Goal: Task Accomplishment & Management: Manage account settings

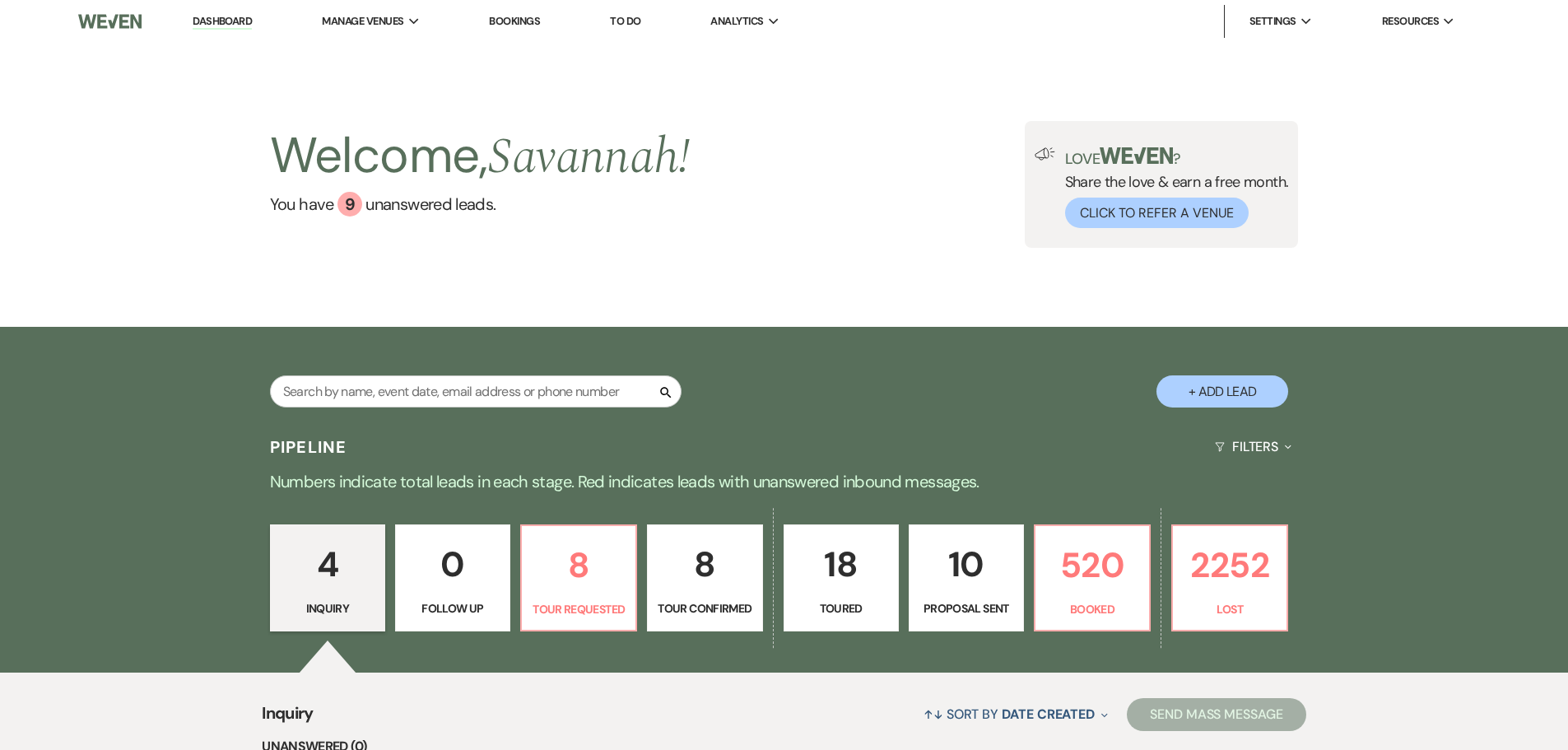
click at [715, 599] on link "8 Tour Confirmed" at bounding box center [704, 578] width 115 height 107
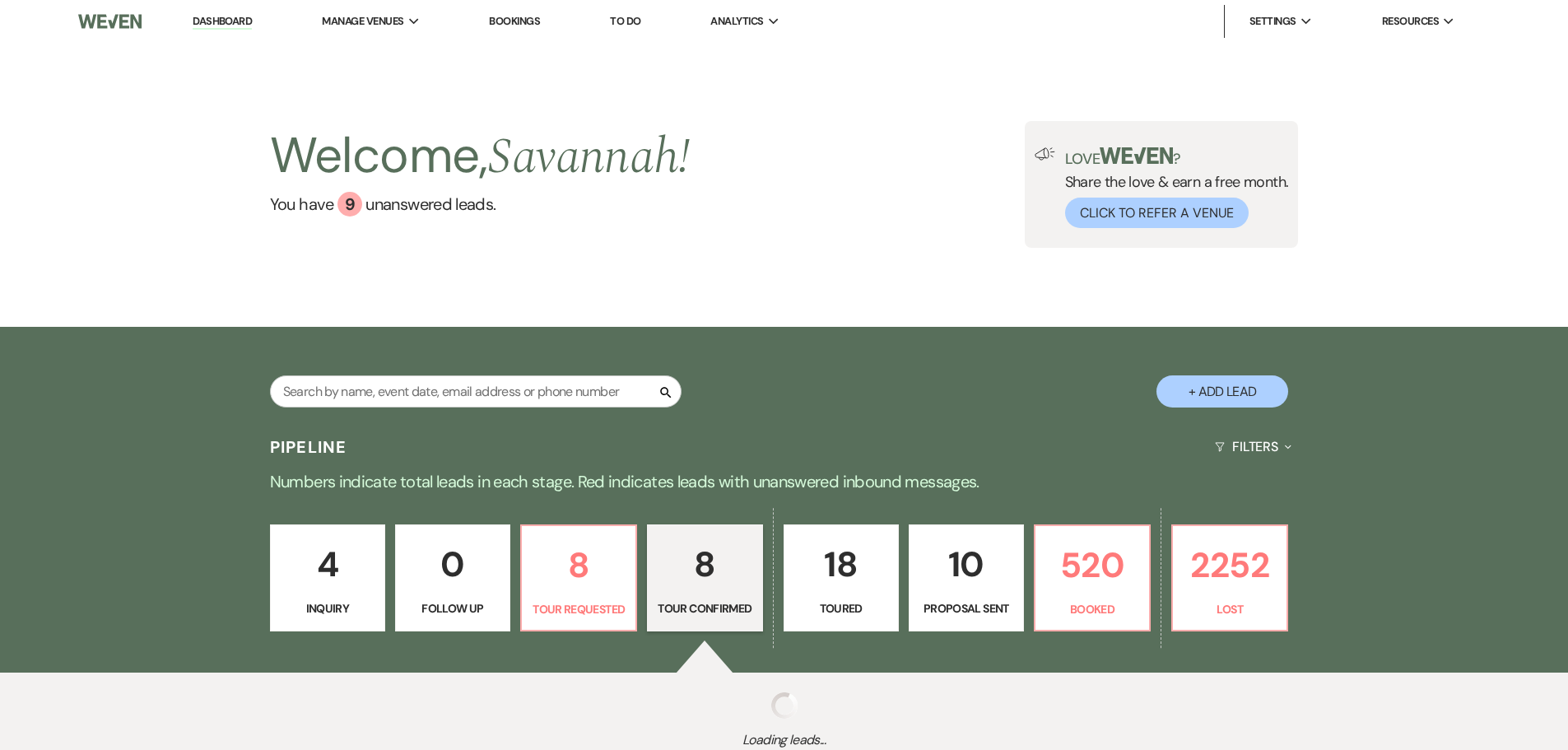
select select "4"
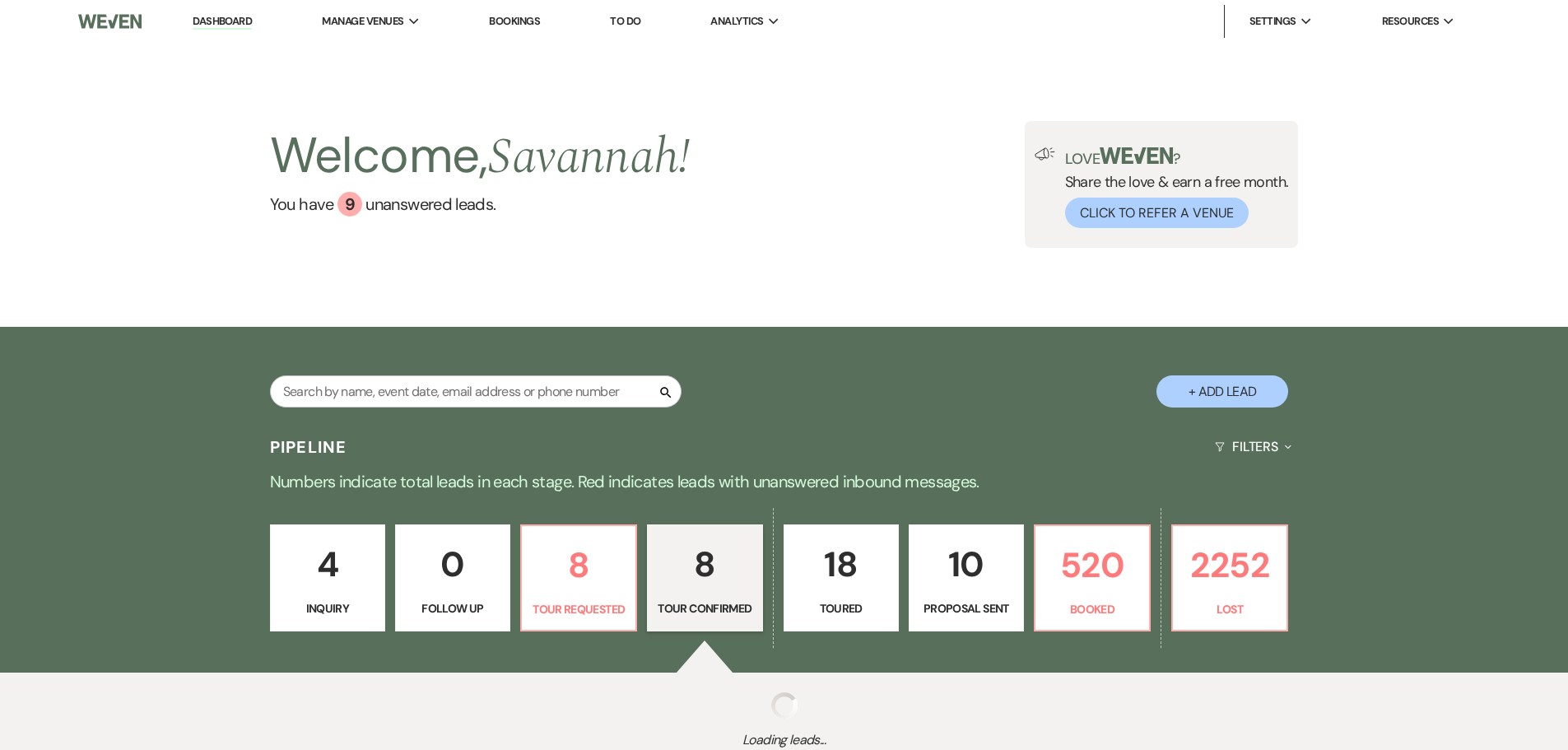
select select "4"
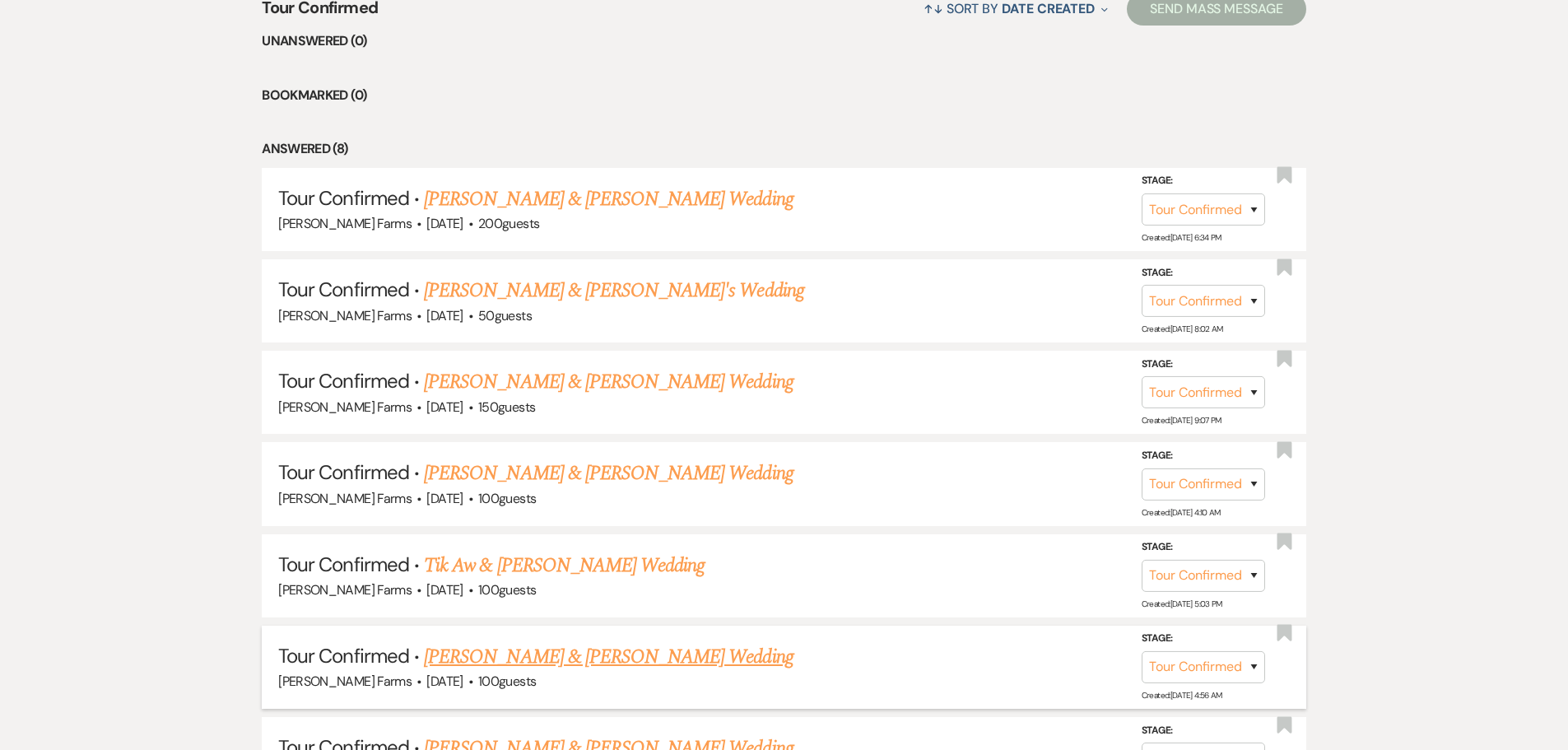
scroll to position [659, 0]
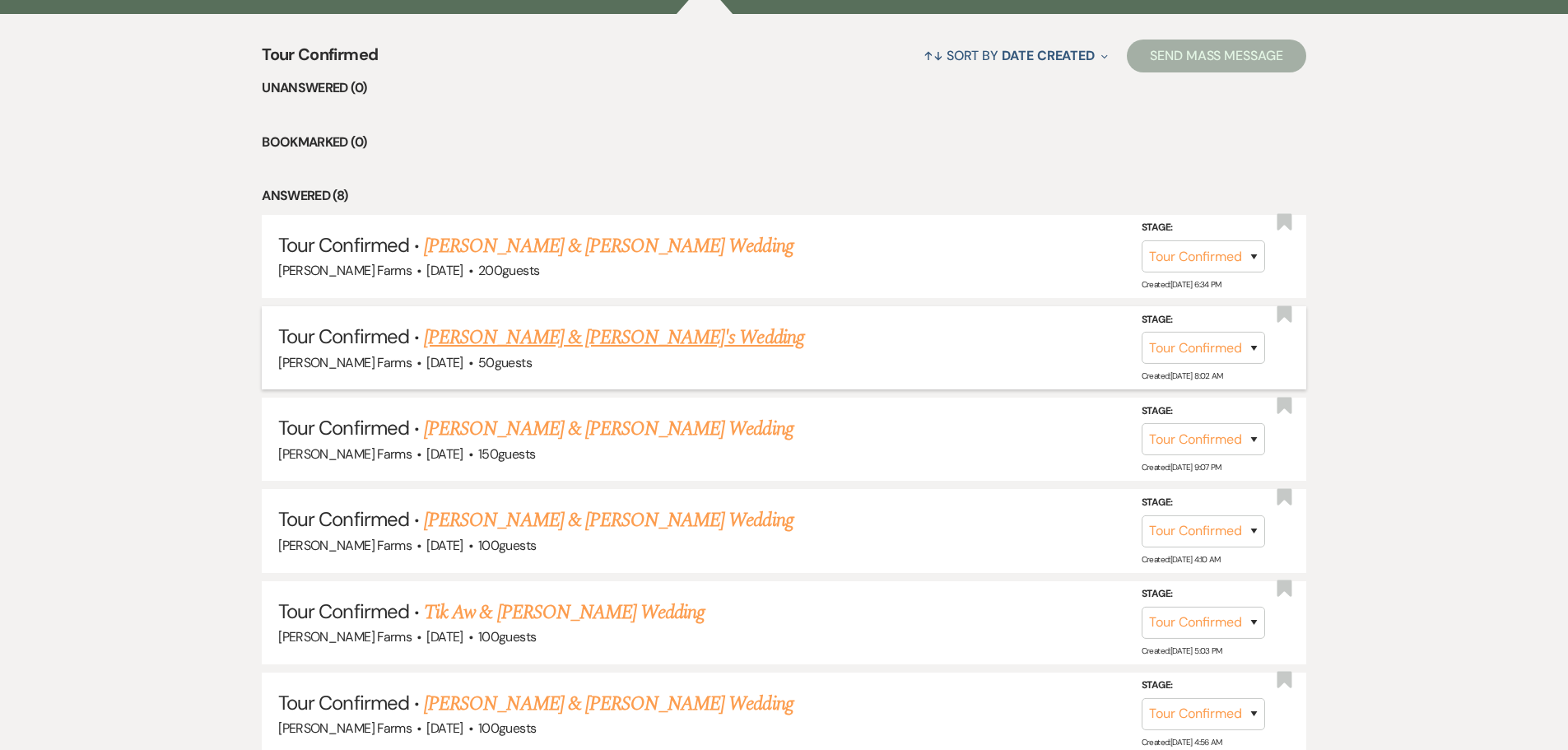
click at [557, 338] on link "[PERSON_NAME] & [PERSON_NAME]'s Wedding" at bounding box center [614, 337] width 381 height 29
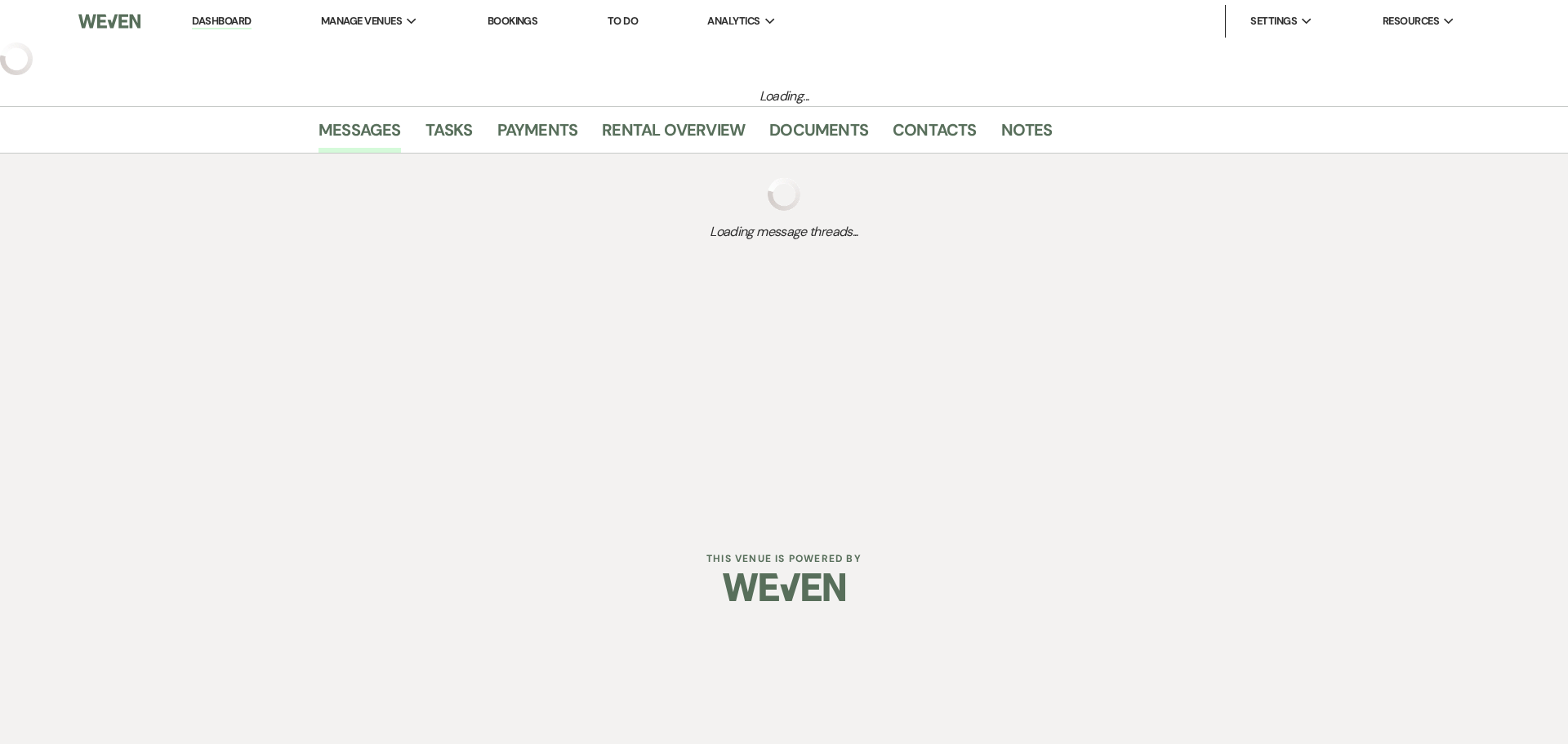
select select "4"
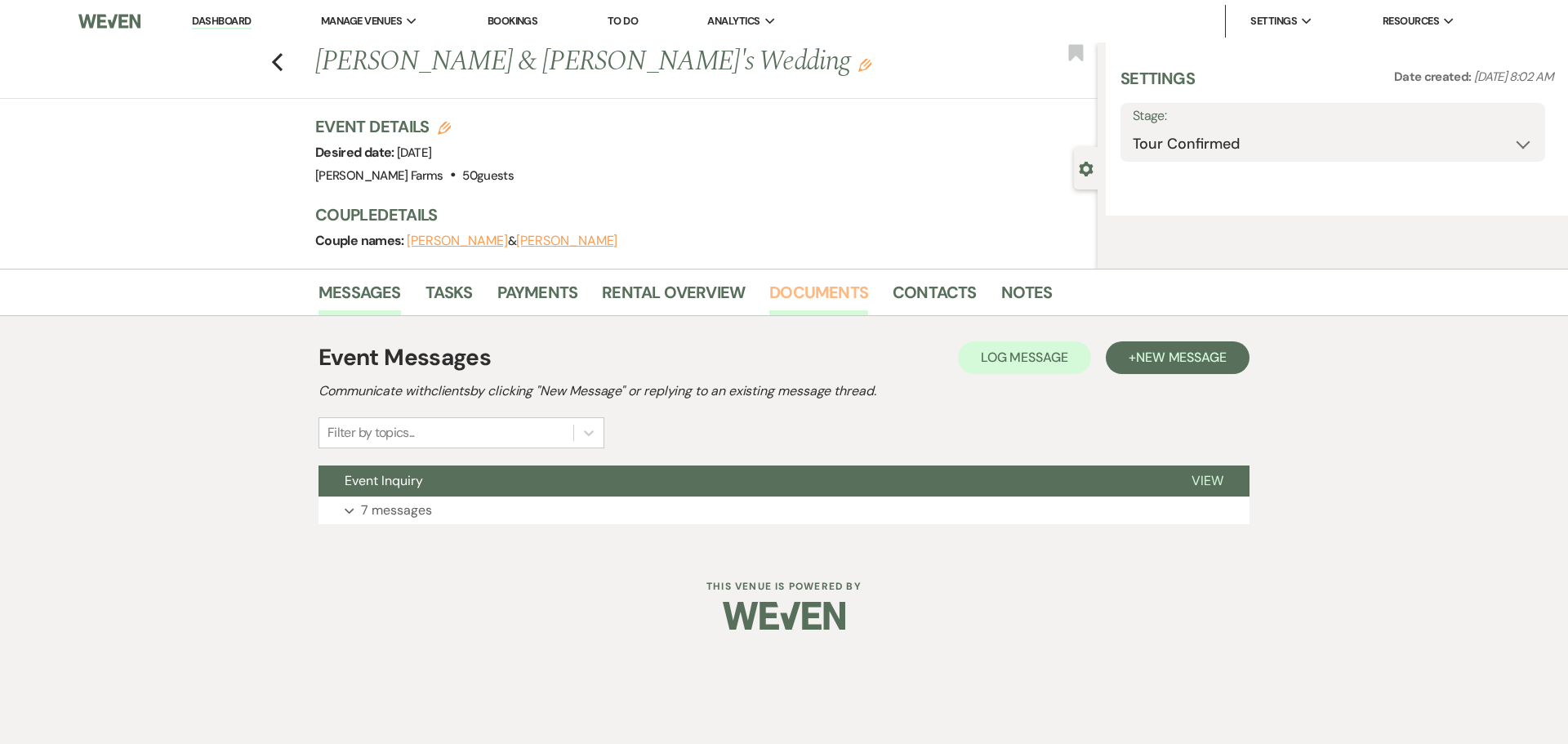
select select "5"
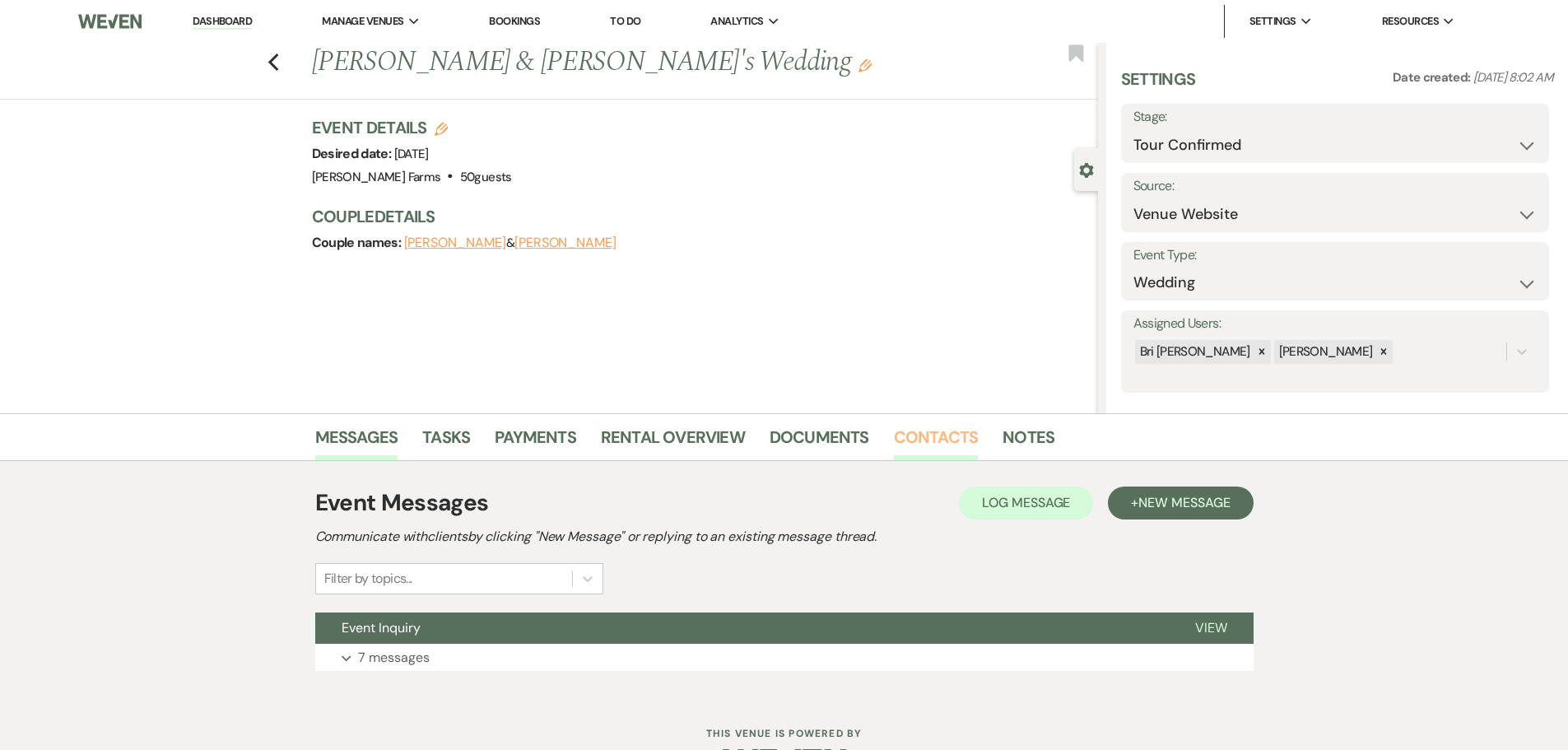
click at [922, 446] on link "Contacts" at bounding box center [935, 442] width 85 height 37
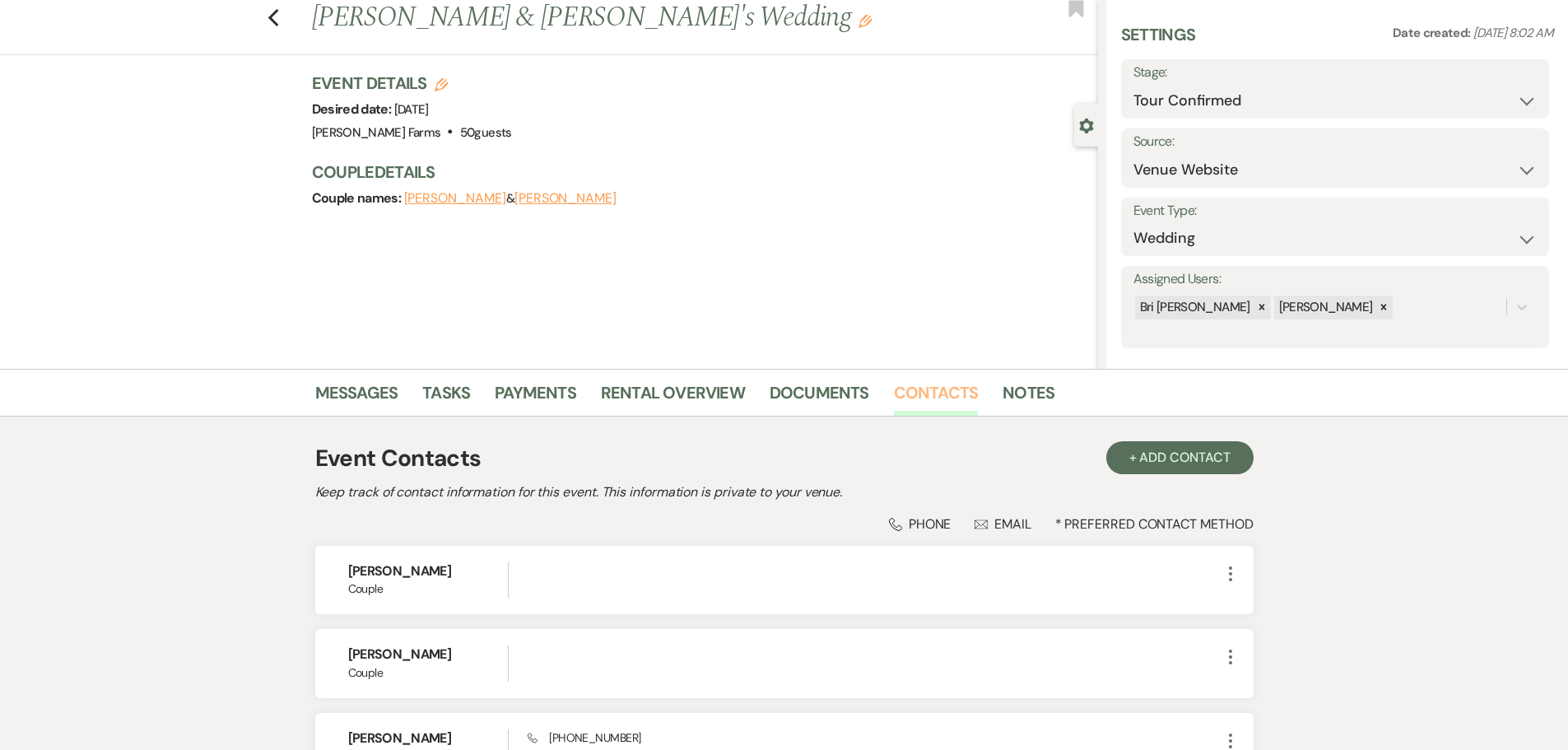
scroll to position [82, 0]
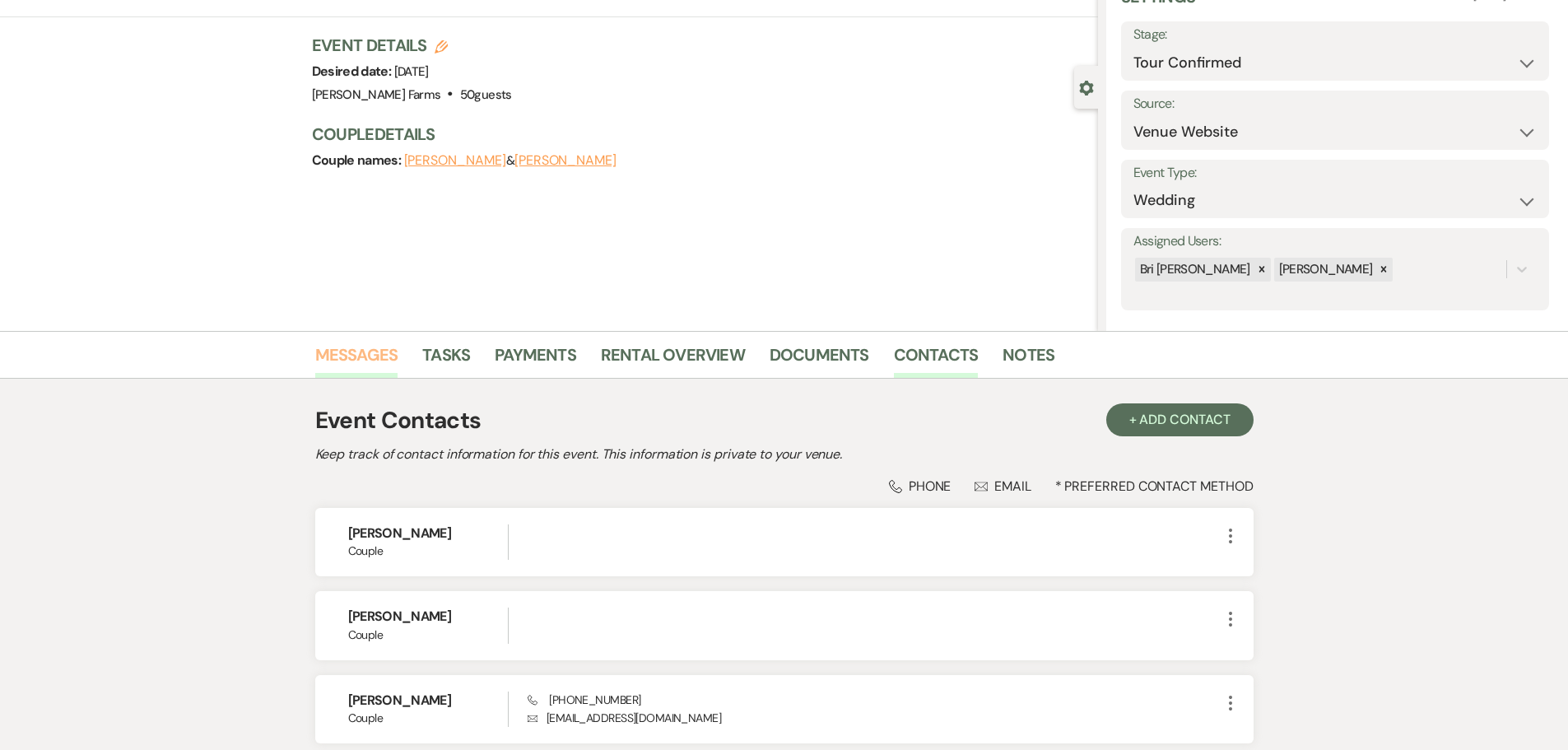
click at [349, 372] on link "Messages" at bounding box center [356, 359] width 83 height 37
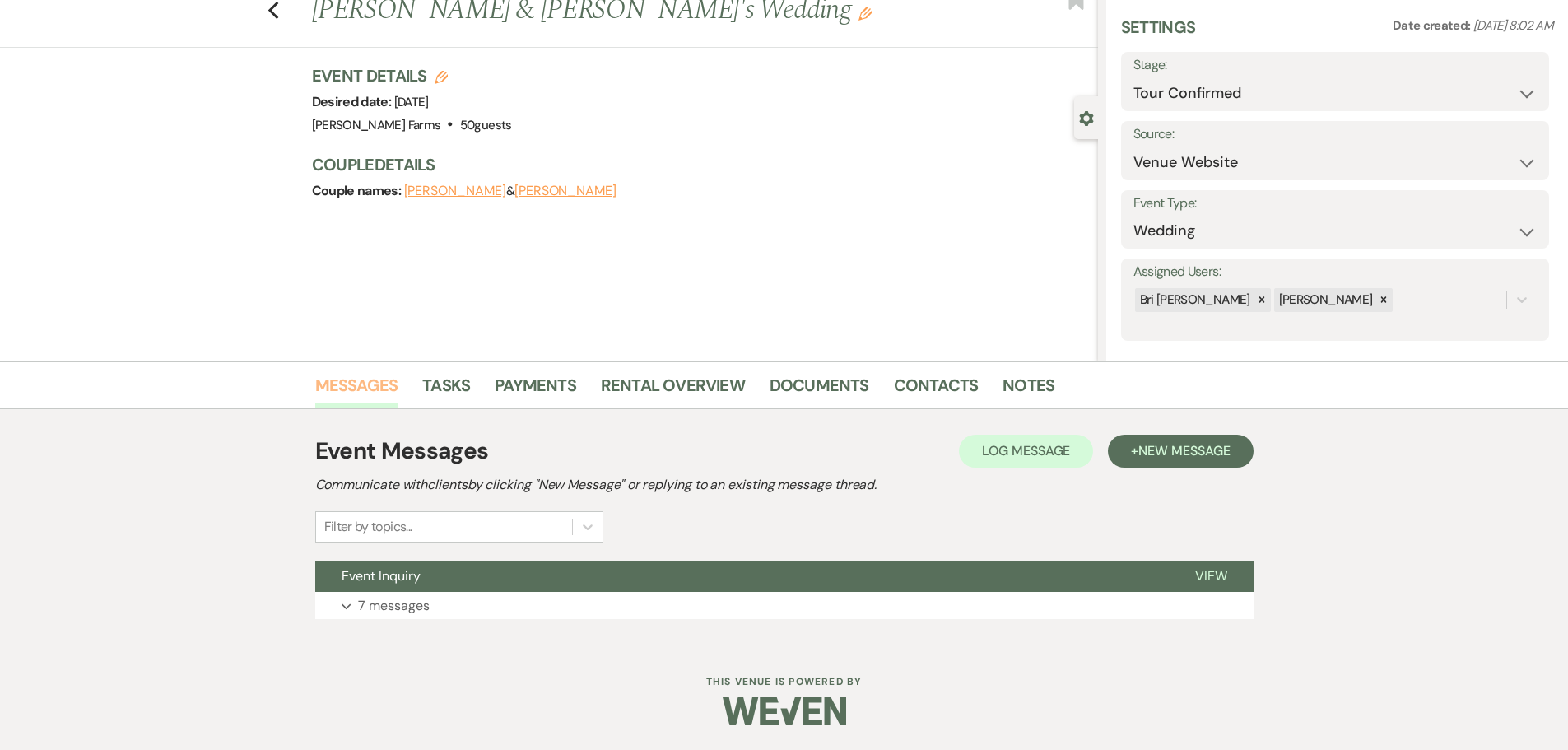
scroll to position [52, 0]
click at [423, 594] on button "Expand 7 messages" at bounding box center [784, 605] width 938 height 28
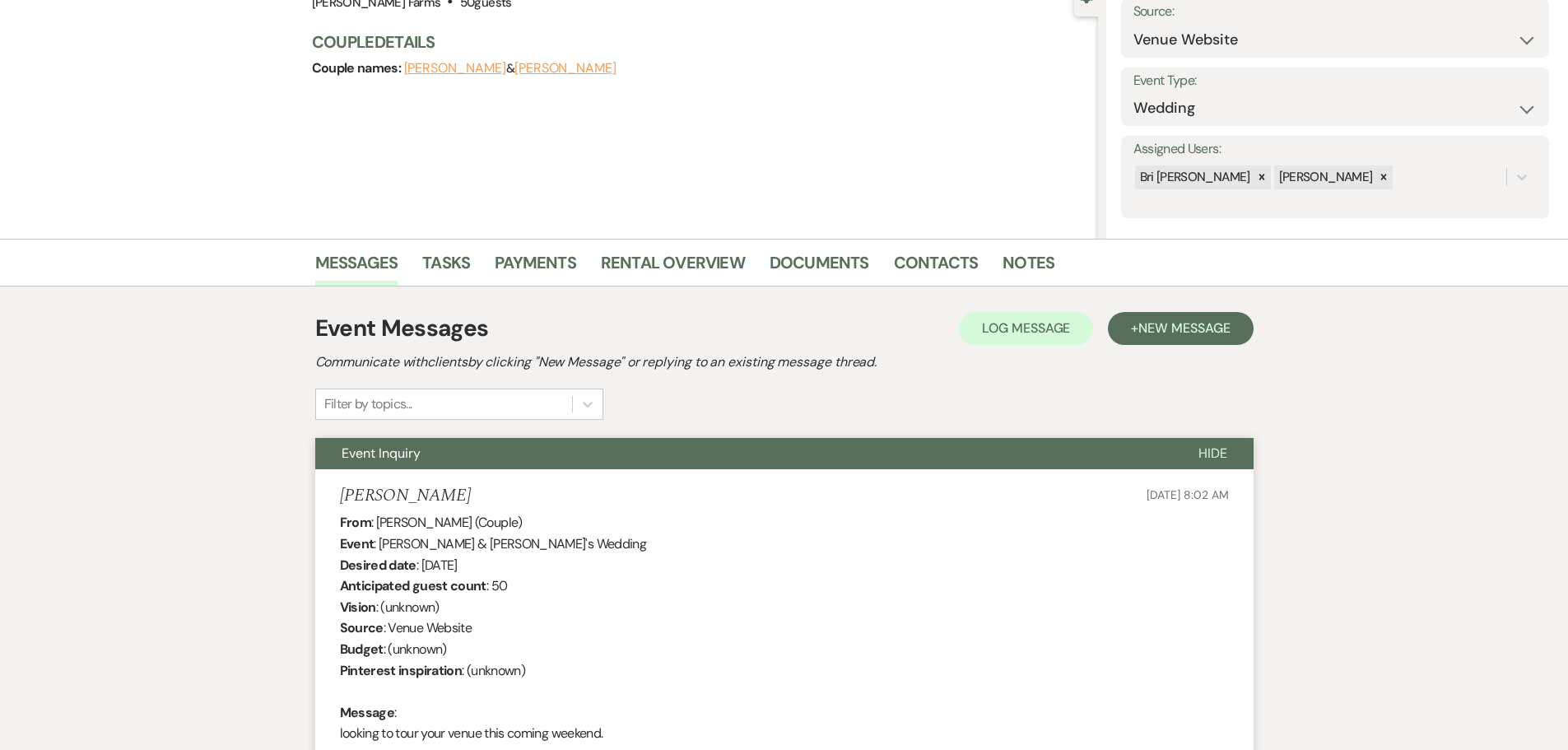
scroll to position [0, 0]
